Goal: Entertainment & Leisure: Consume media (video, audio)

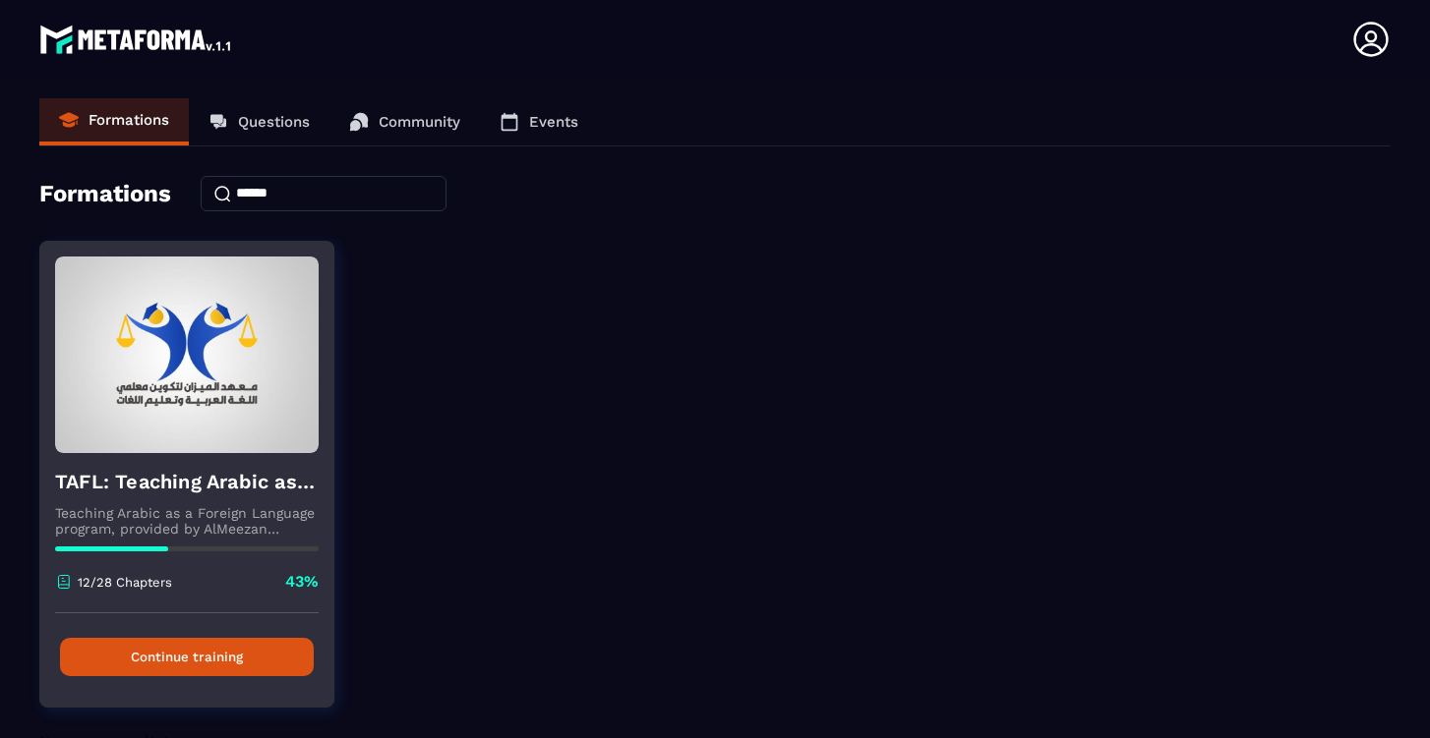
click at [208, 657] on button "Continue training" at bounding box center [187, 657] width 254 height 38
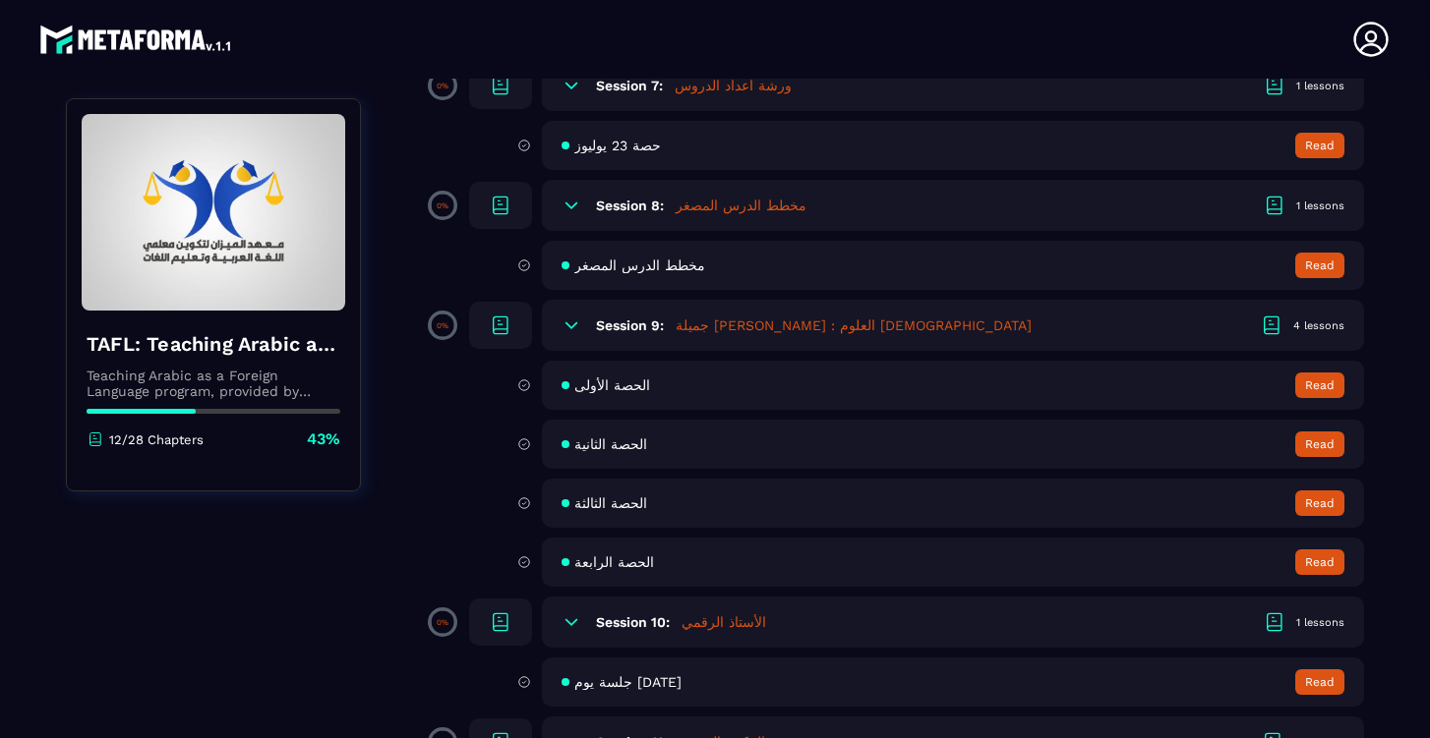
scroll to position [1660, 0]
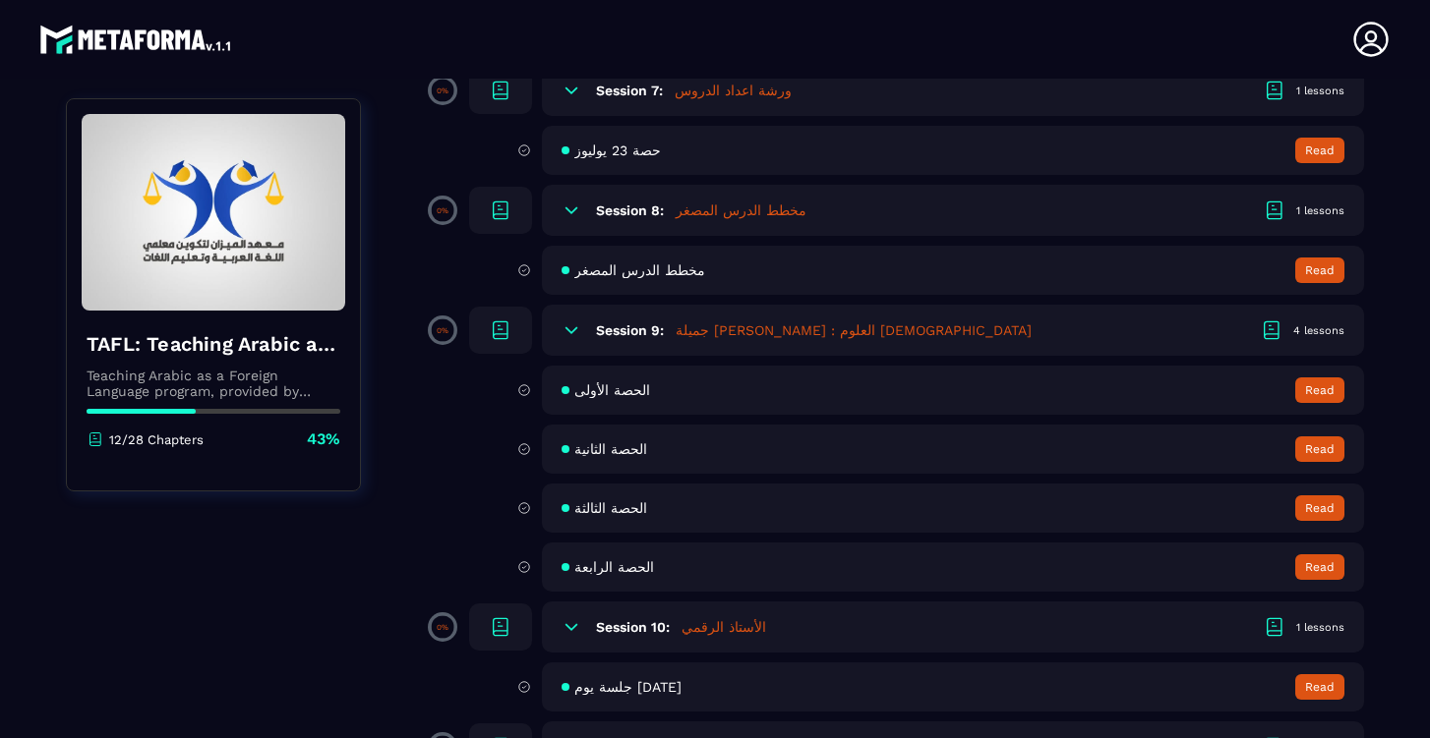
click at [591, 393] on span "الحصة الأولى" at bounding box center [612, 390] width 76 height 16
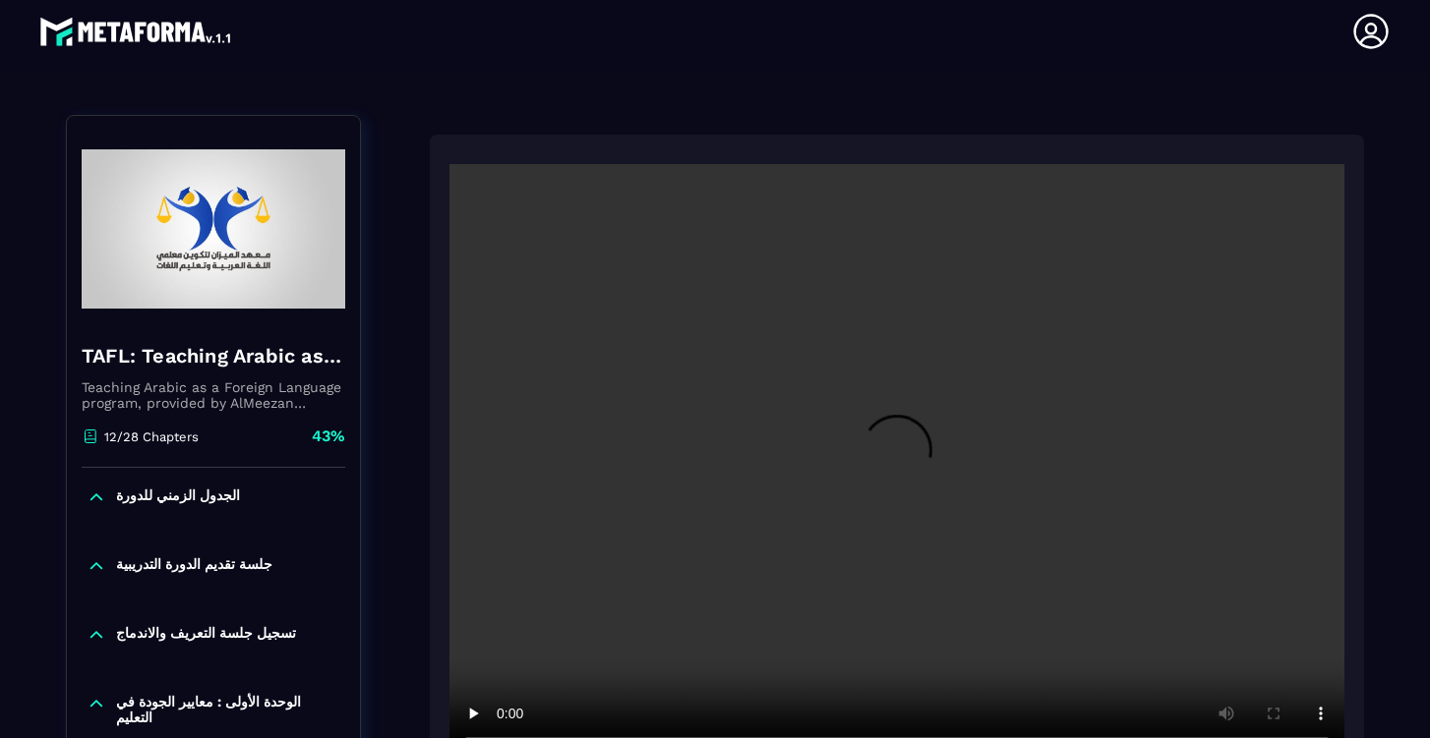
scroll to position [205, 0]
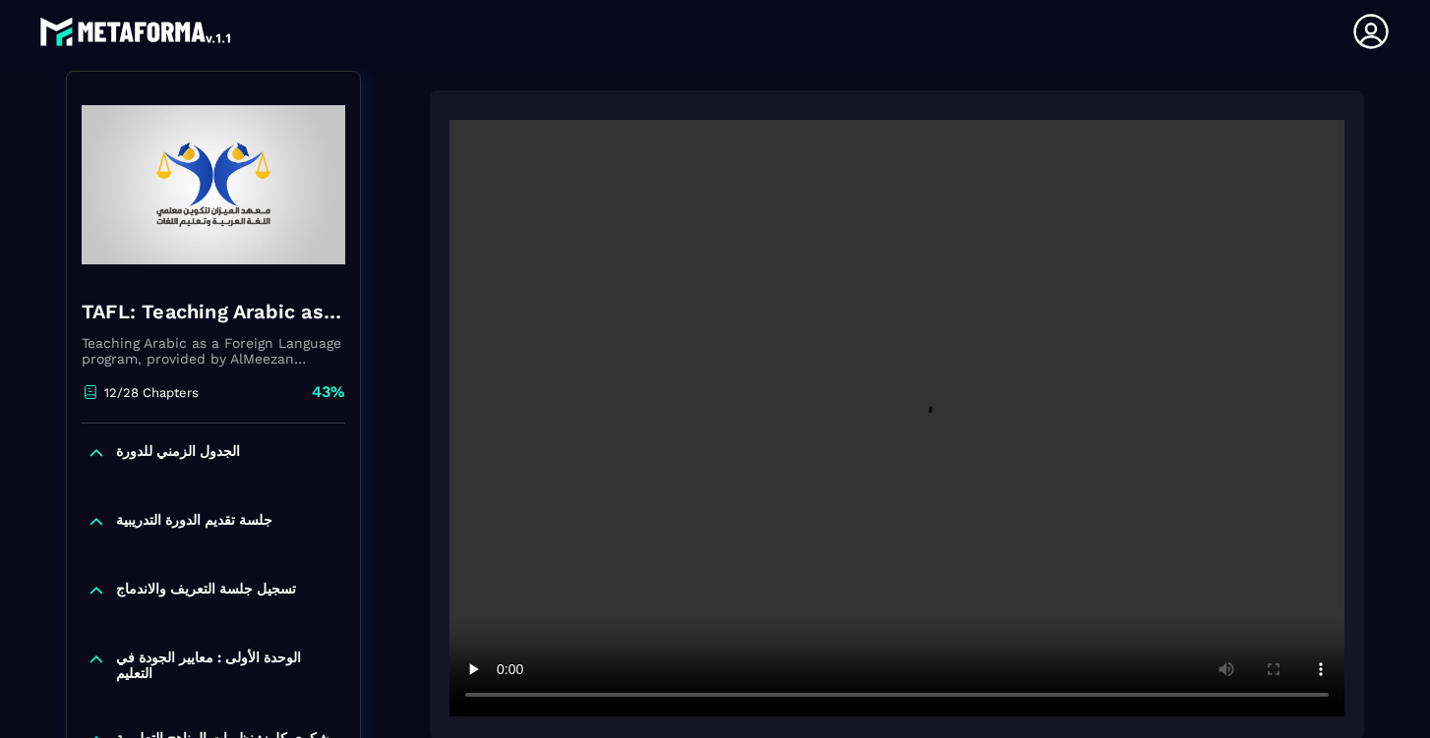
click at [895, 423] on video at bounding box center [896, 418] width 895 height 597
click at [397, 675] on div "TAFL: Teaching Arabic as a Foreign Language program - June Teaching Arabic as a…" at bounding box center [715, 733] width 1298 height 1324
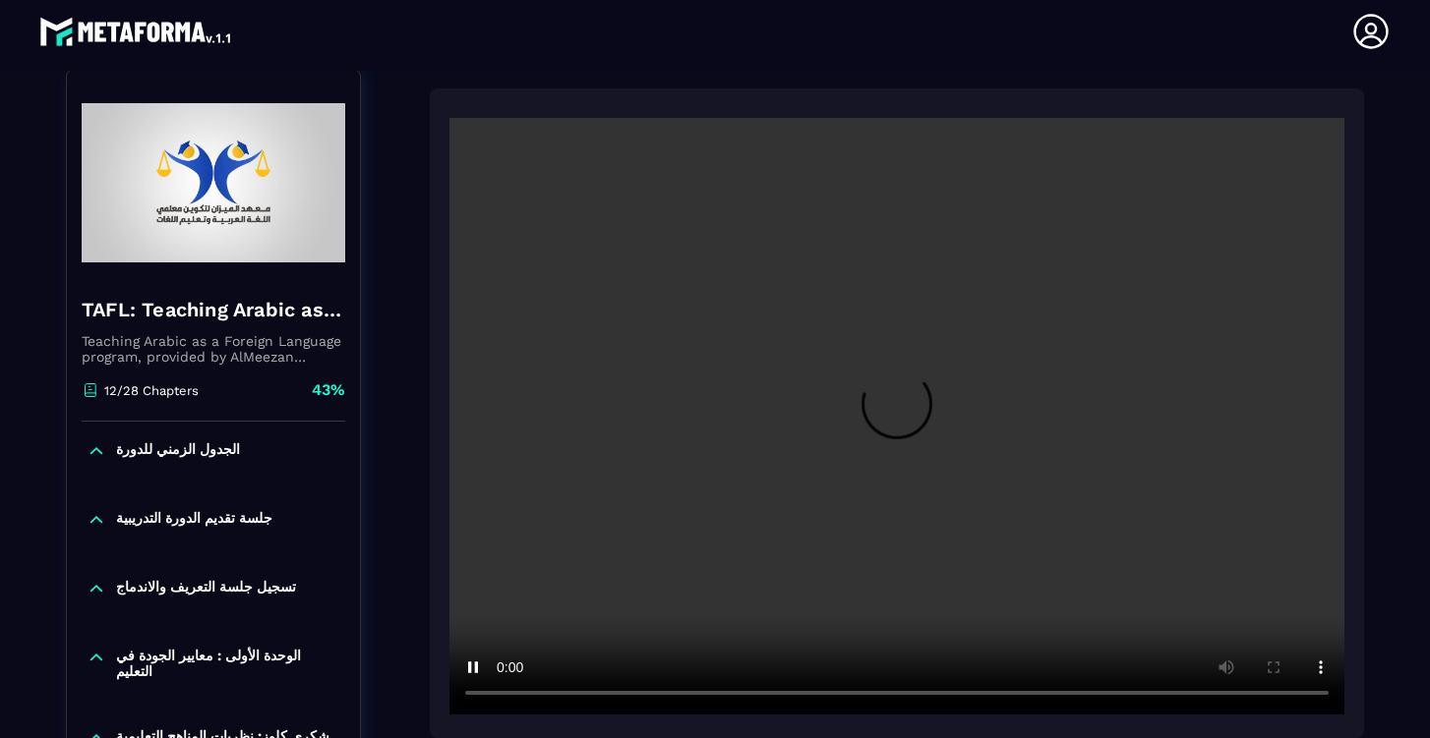
scroll to position [258, 0]
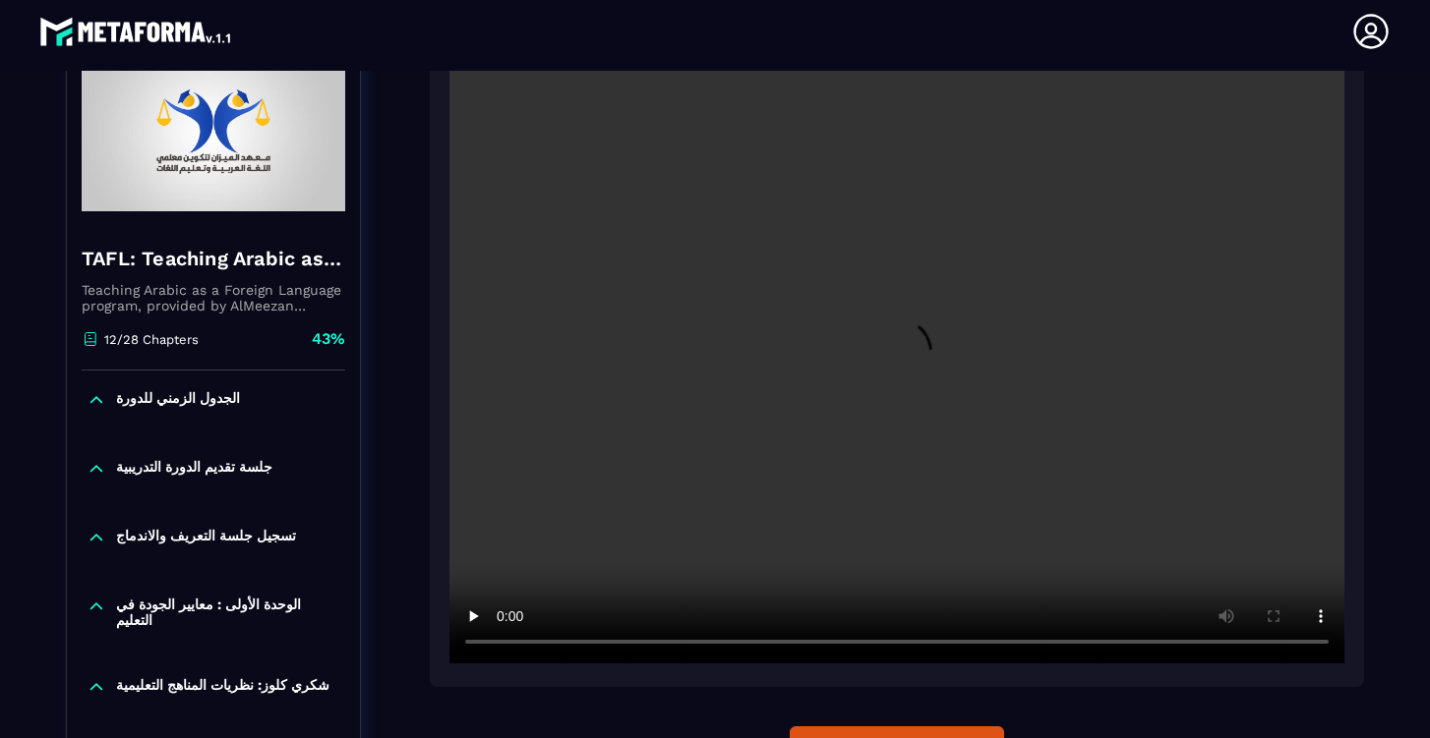
click at [625, 646] on video at bounding box center [896, 365] width 895 height 597
click at [506, 646] on video at bounding box center [896, 365] width 895 height 597
click at [638, 645] on video at bounding box center [896, 365] width 895 height 597
click at [633, 645] on video at bounding box center [896, 365] width 895 height 597
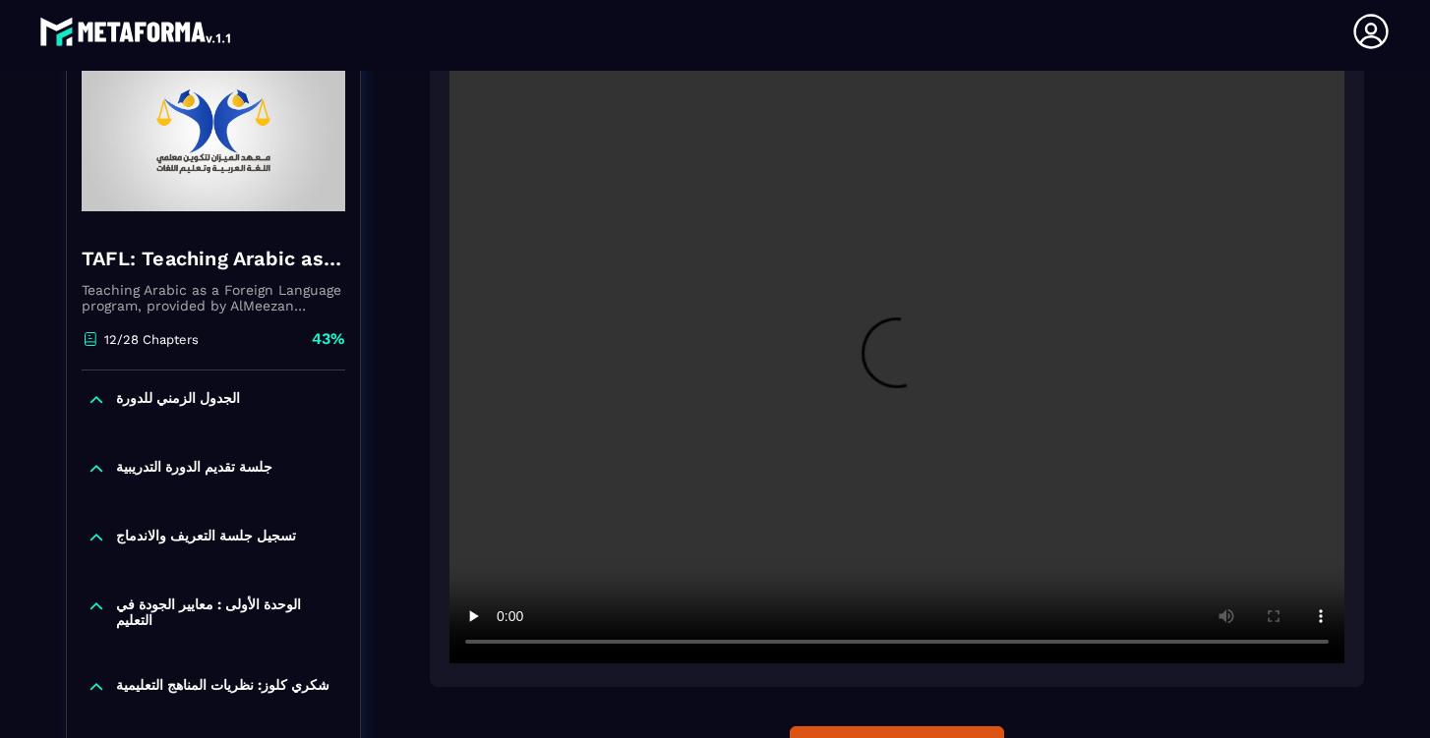
click at [632, 646] on video at bounding box center [896, 365] width 895 height 597
click at [653, 644] on video at bounding box center [896, 365] width 895 height 597
click at [502, 645] on video at bounding box center [896, 365] width 895 height 597
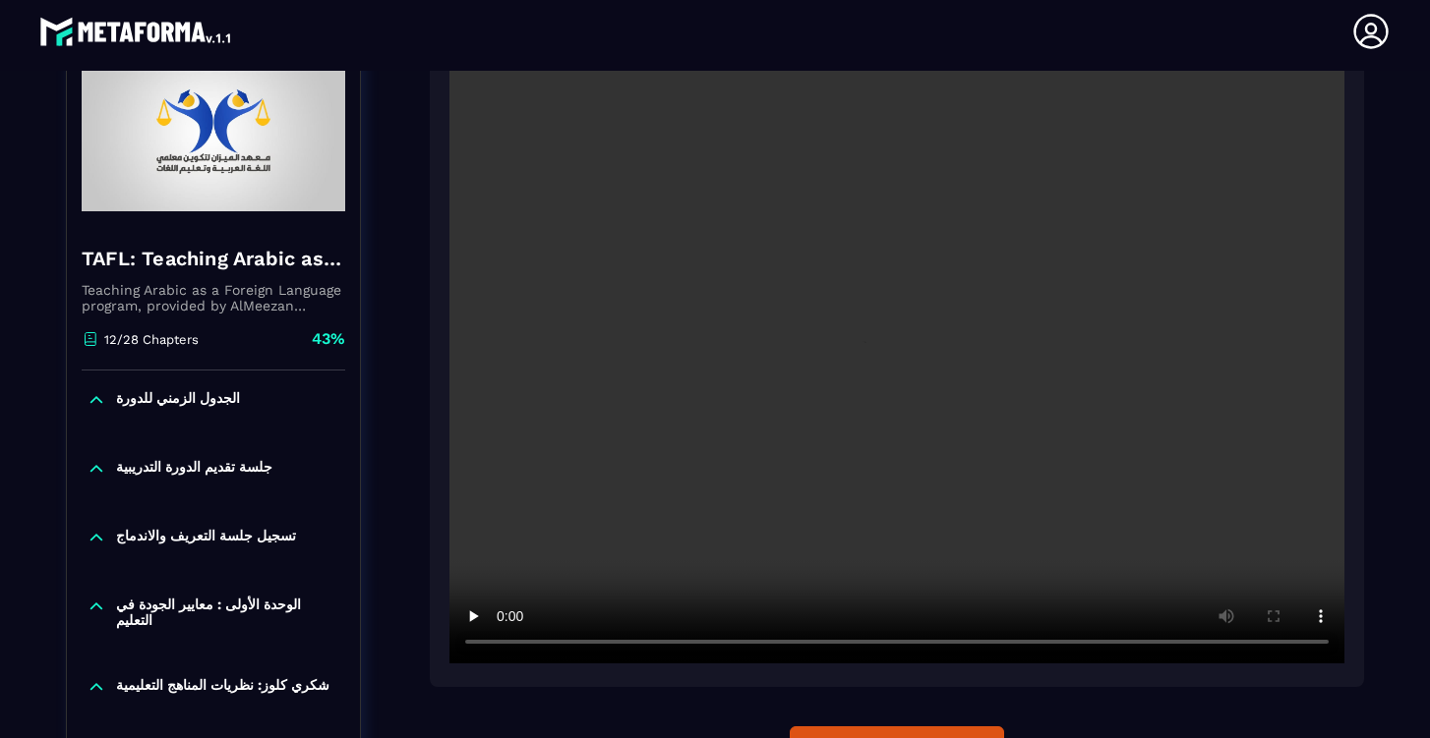
click at [502, 645] on video at bounding box center [896, 365] width 895 height 597
click at [501, 645] on video at bounding box center [896, 365] width 895 height 597
click at [501, 642] on video at bounding box center [896, 365] width 895 height 597
click at [503, 642] on video at bounding box center [896, 365] width 895 height 597
click at [501, 644] on video at bounding box center [896, 365] width 895 height 597
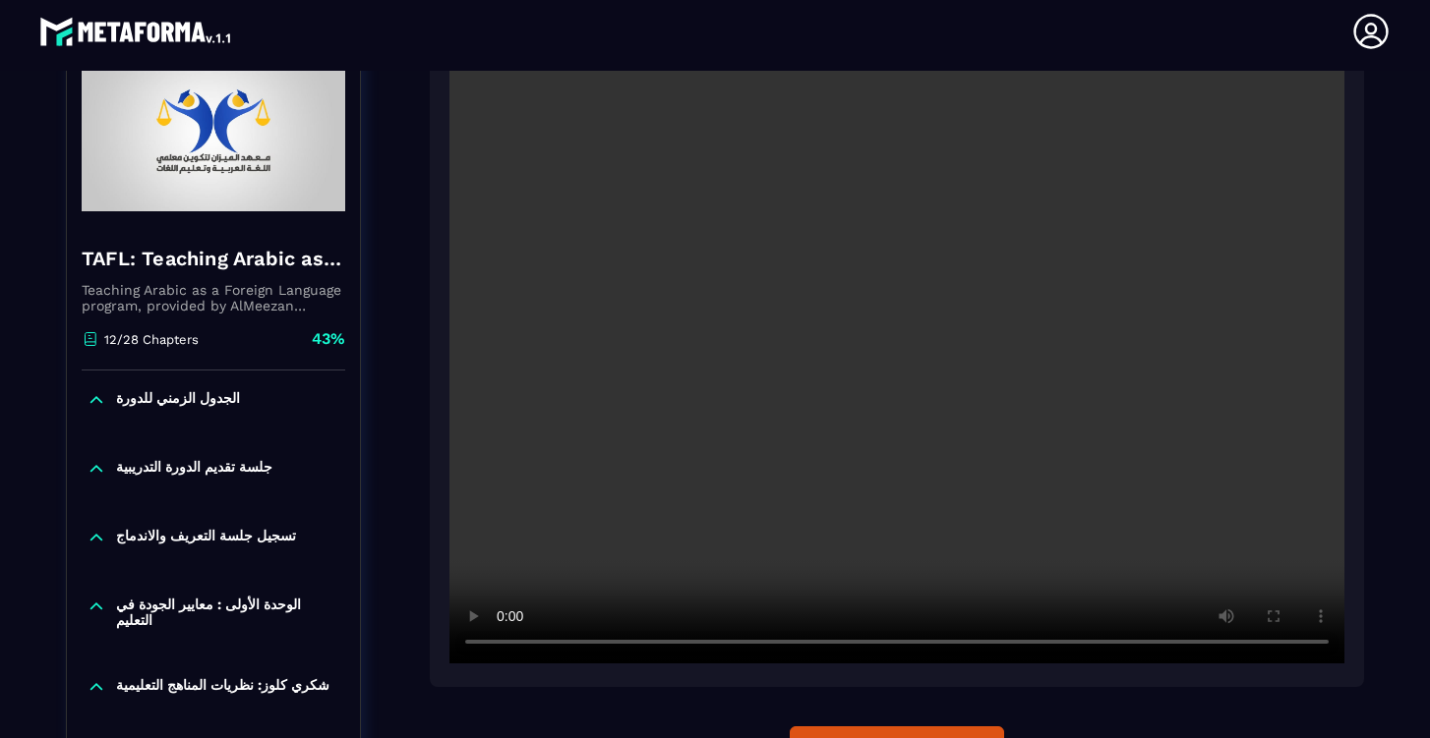
click at [731, 645] on video at bounding box center [896, 365] width 895 height 597
click at [503, 644] on video at bounding box center [896, 365] width 895 height 597
click at [789, 645] on video at bounding box center [896, 365] width 895 height 597
click at [781, 643] on video at bounding box center [896, 365] width 895 height 597
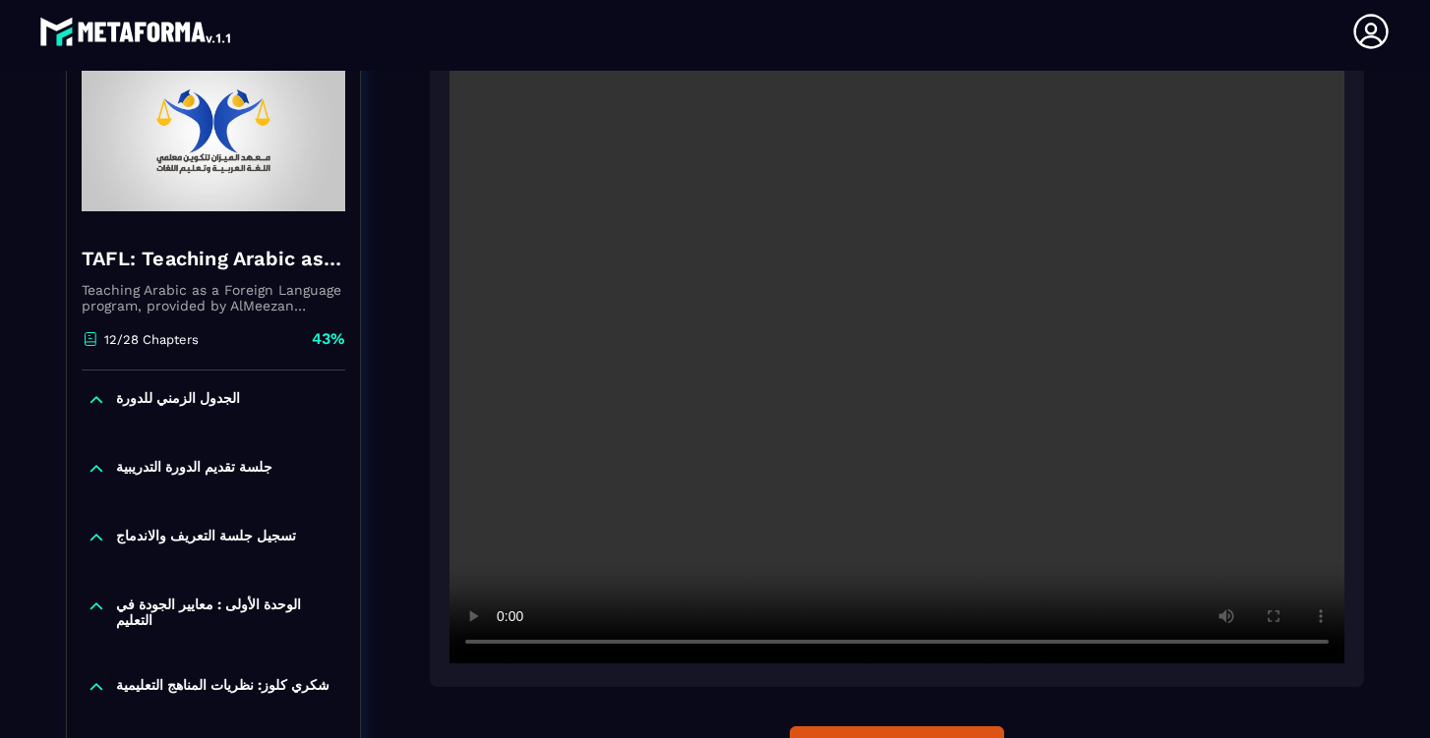
click at [775, 647] on video at bounding box center [896, 365] width 895 height 597
click at [783, 648] on video at bounding box center [896, 365] width 895 height 597
click at [778, 644] on video at bounding box center [896, 365] width 895 height 597
click at [781, 645] on video at bounding box center [896, 365] width 895 height 597
click at [501, 641] on video at bounding box center [896, 365] width 895 height 597
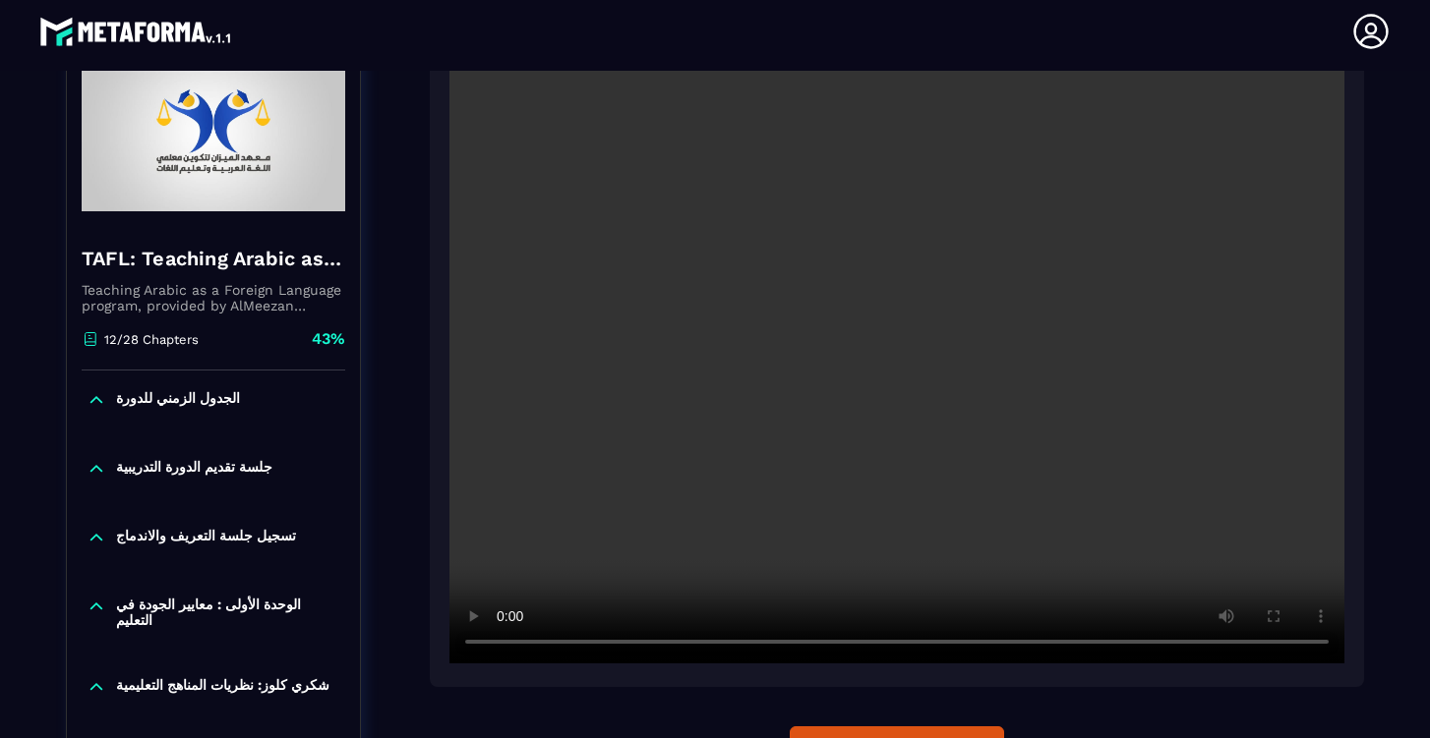
click at [508, 643] on video at bounding box center [896, 365] width 895 height 597
click at [858, 644] on video at bounding box center [896, 365] width 895 height 597
click at [875, 646] on video at bounding box center [896, 365] width 895 height 597
click at [881, 644] on video at bounding box center [896, 365] width 895 height 597
click at [506, 644] on video at bounding box center [896, 365] width 895 height 597
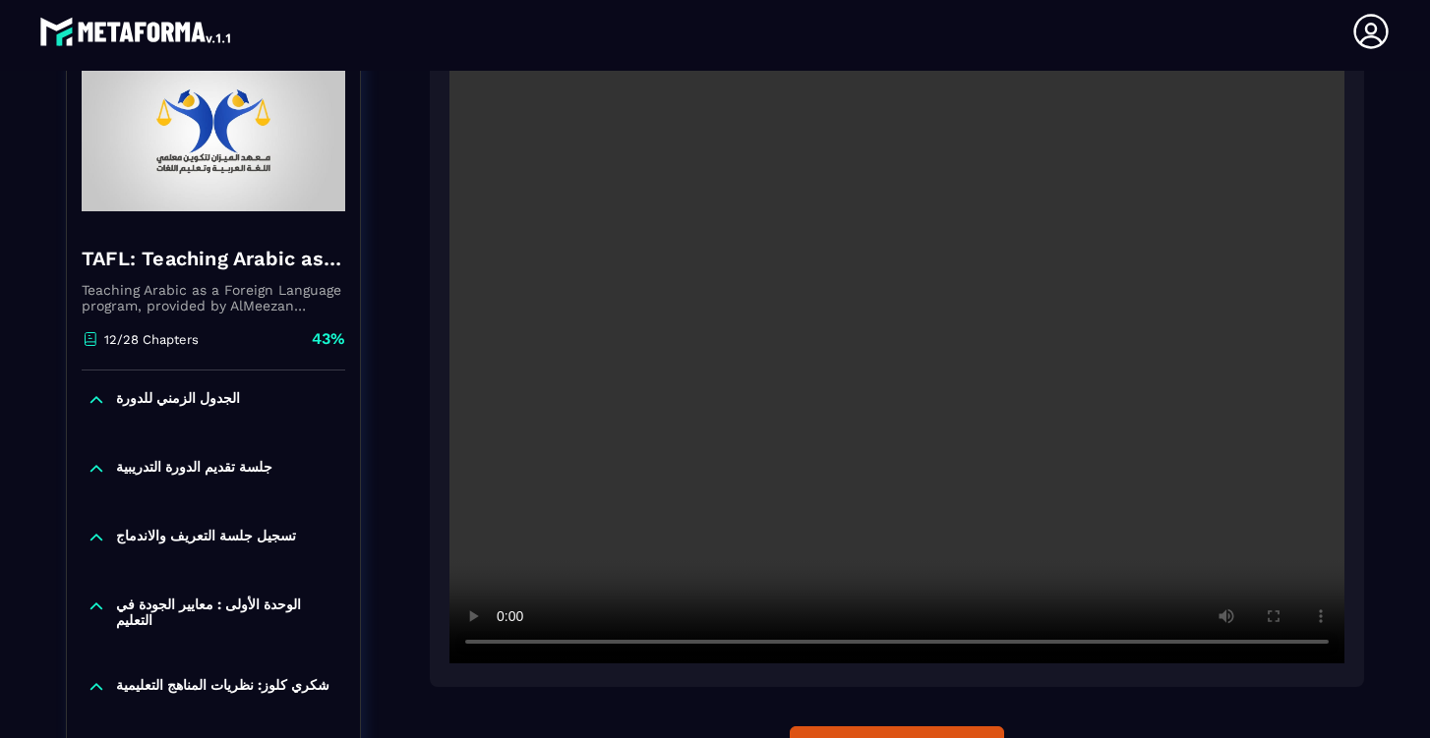
click at [506, 644] on video at bounding box center [896, 365] width 895 height 597
click at [888, 644] on video at bounding box center [896, 365] width 895 height 597
click at [885, 644] on video at bounding box center [896, 365] width 895 height 597
click at [882, 644] on video at bounding box center [896, 365] width 895 height 597
click at [504, 646] on video at bounding box center [896, 365] width 895 height 597
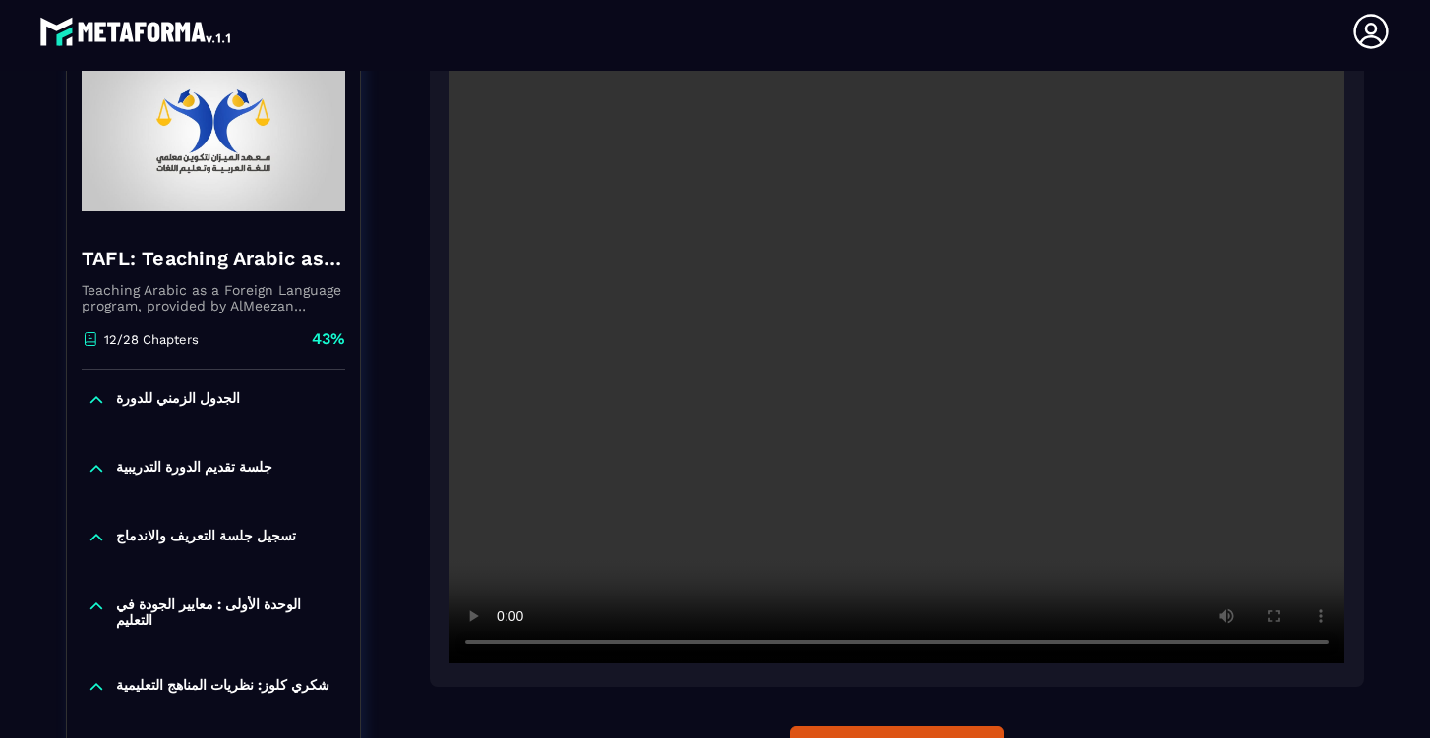
click at [504, 646] on video at bounding box center [896, 365] width 895 height 597
click at [879, 646] on video at bounding box center [896, 365] width 895 height 597
click at [886, 644] on video at bounding box center [896, 365] width 895 height 597
click at [507, 645] on video at bounding box center [896, 365] width 895 height 597
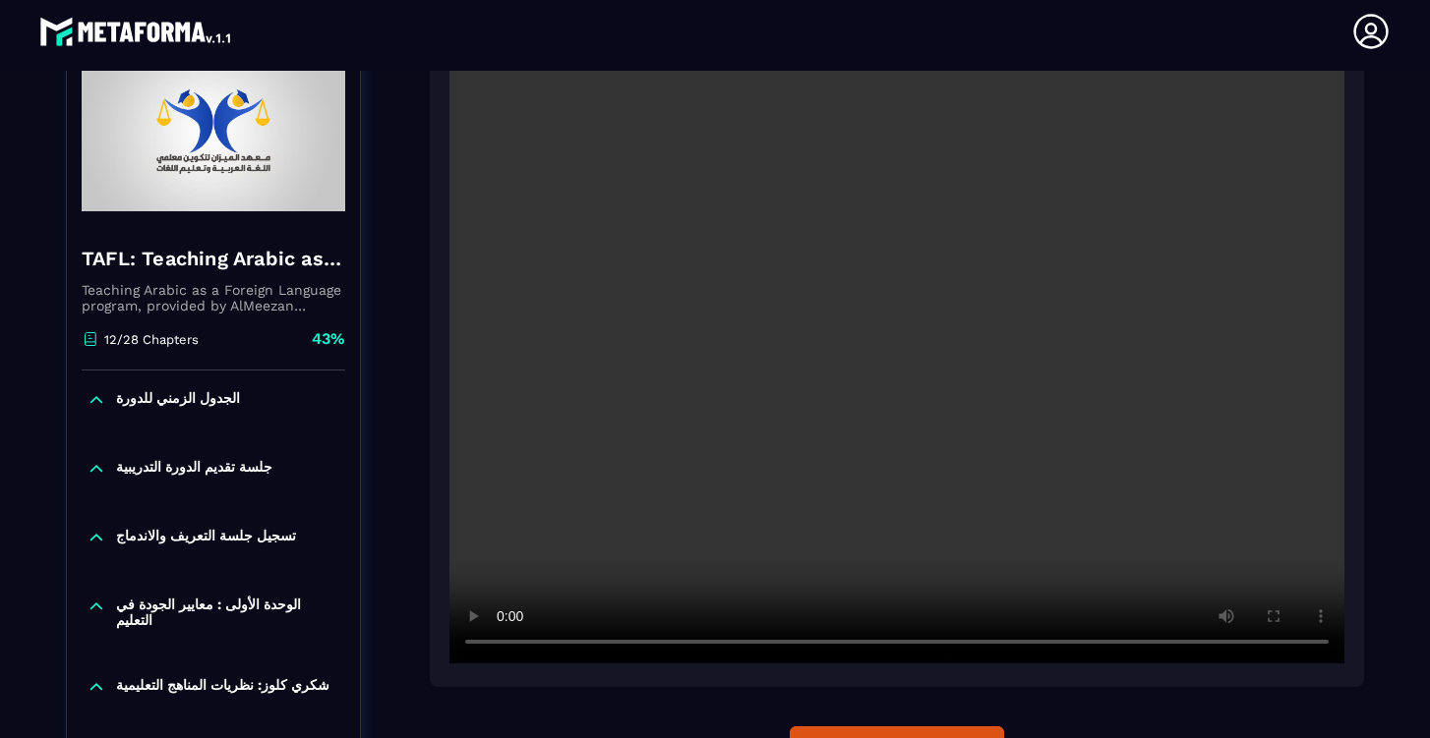
click at [901, 644] on video at bounding box center [896, 365] width 895 height 597
click at [928, 645] on video at bounding box center [896, 365] width 895 height 597
drag, startPoint x: 957, startPoint y: 658, endPoint x: 956, endPoint y: 645, distance: 12.8
click at [956, 645] on video at bounding box center [896, 365] width 895 height 597
click at [500, 644] on video at bounding box center [896, 365] width 895 height 597
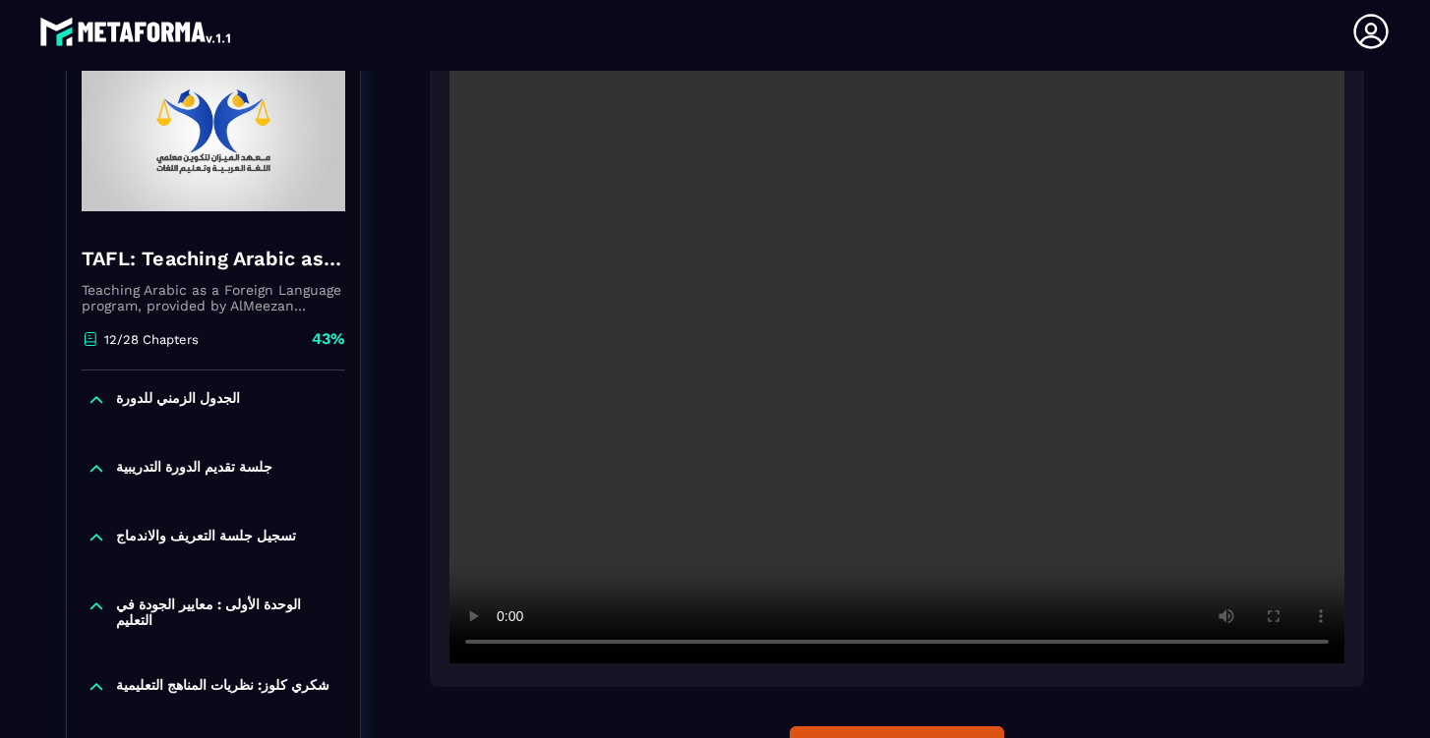
click at [504, 643] on video at bounding box center [896, 365] width 895 height 597
